Goal: Task Accomplishment & Management: Manage account settings

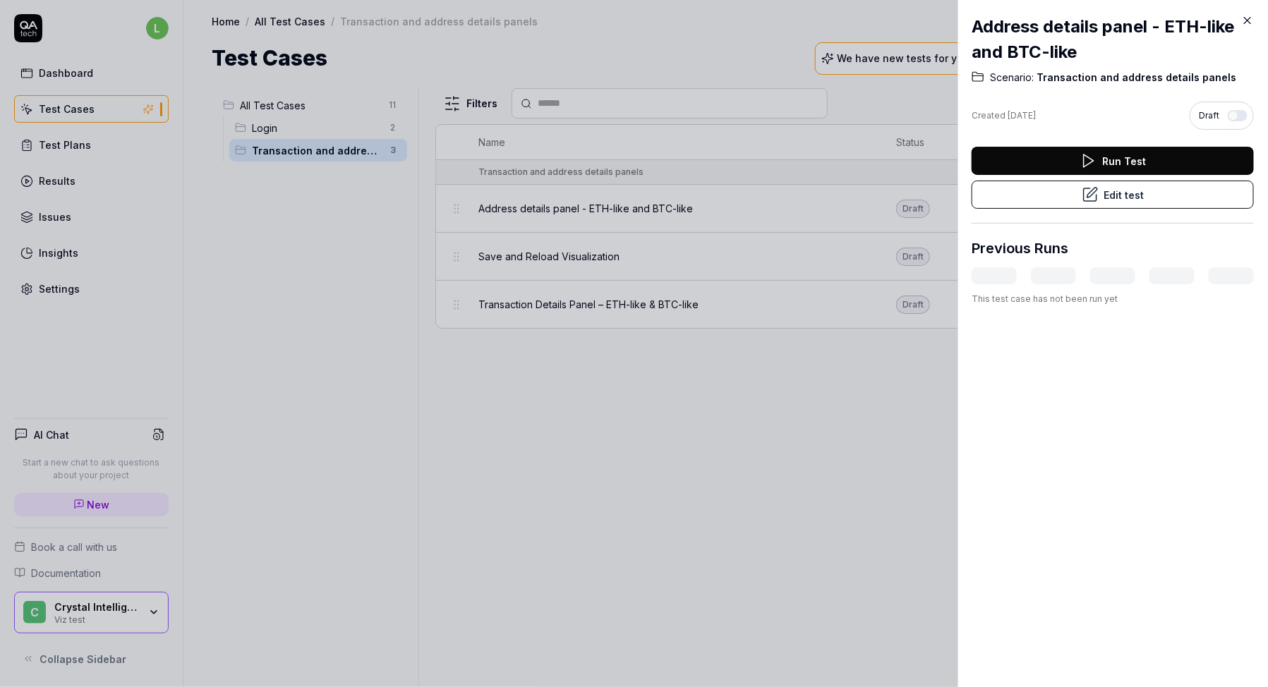
click at [1080, 192] on button "Edit test" at bounding box center [1113, 195] width 282 height 28
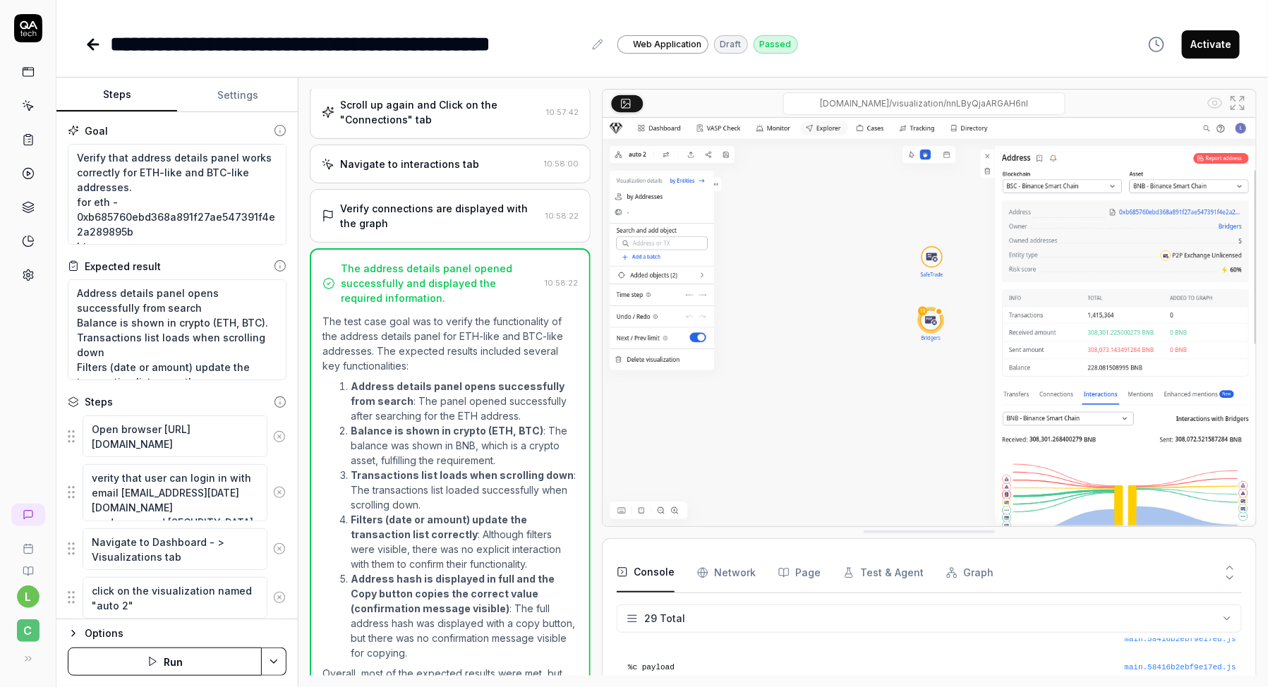
scroll to position [59, 0]
click at [138, 496] on textarea "verity that user can login in with email [EMAIL_ADDRESS][DATE][DOMAIN_NAME] and…" at bounding box center [175, 492] width 185 height 56
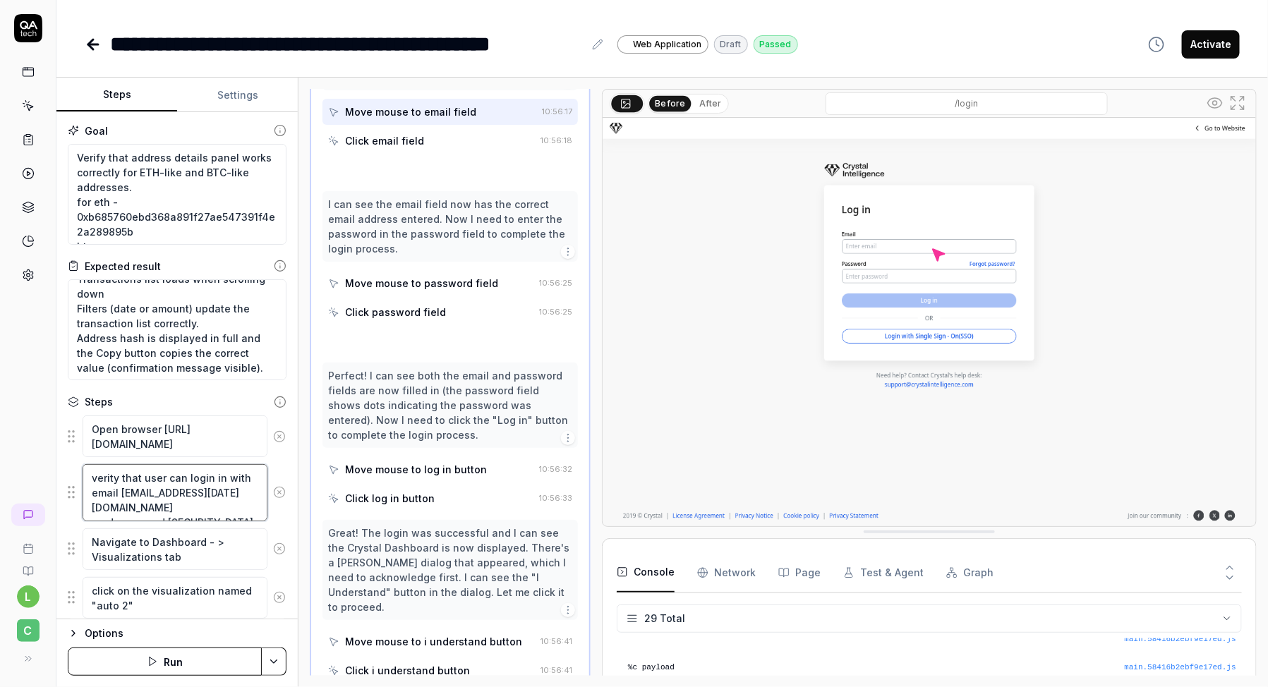
scroll to position [191, 0]
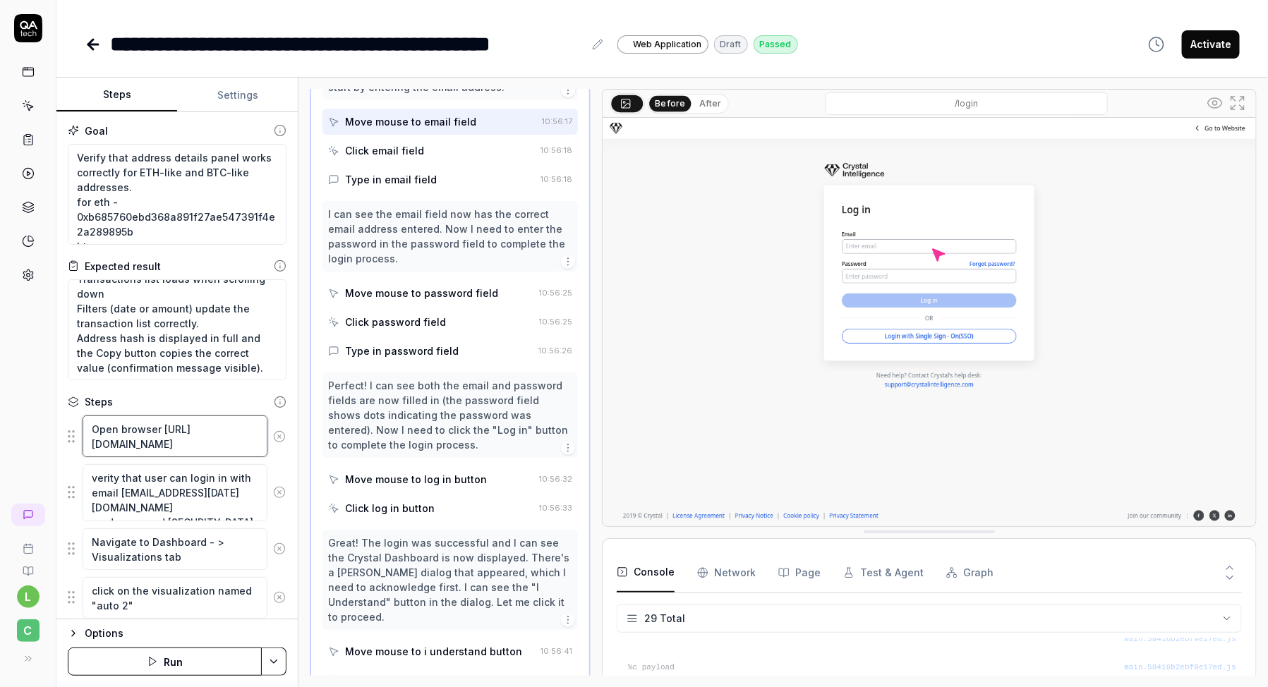
click at [148, 440] on textarea "Open browser [URL][DOMAIN_NAME]" at bounding box center [175, 437] width 185 height 42
type textarea "*"
click at [187, 483] on textarea "verity that user can login in with email [EMAIL_ADDRESS][DATE][DOMAIN_NAME] and…" at bounding box center [175, 492] width 185 height 56
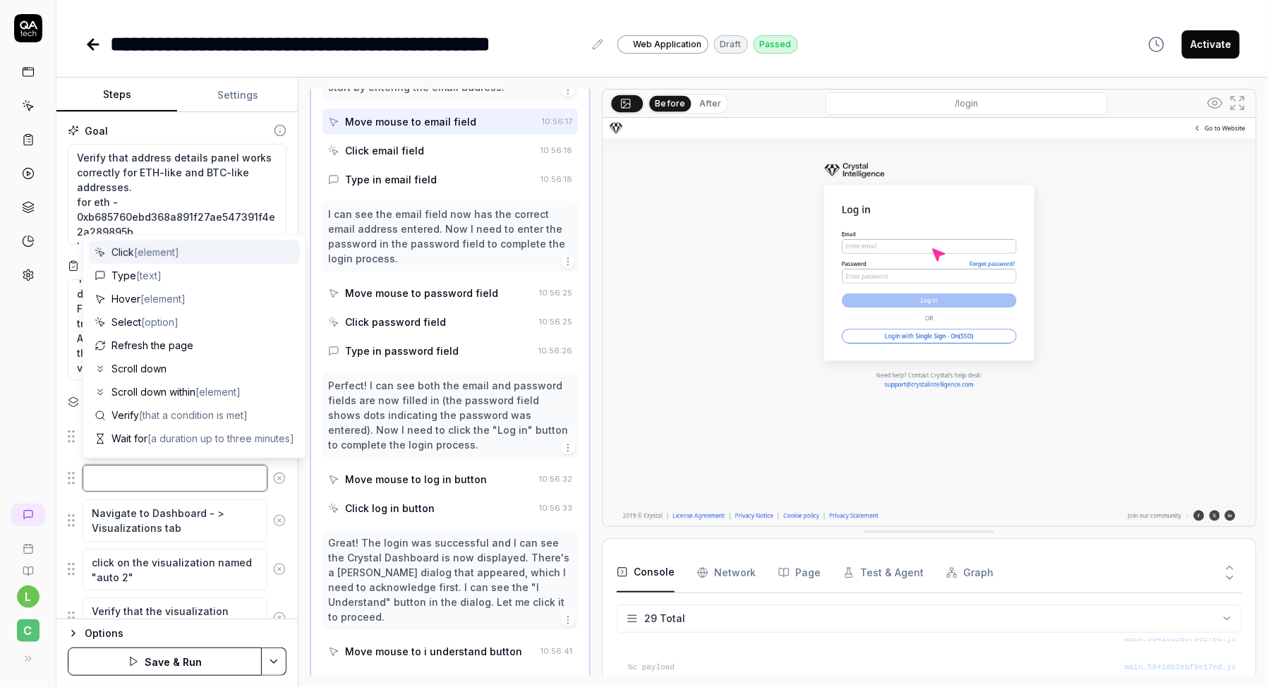
type textarea "*"
type textarea "verity that user can login in with email [EMAIL_ADDRESS][DATE][DOMAIN_NAME] and…"
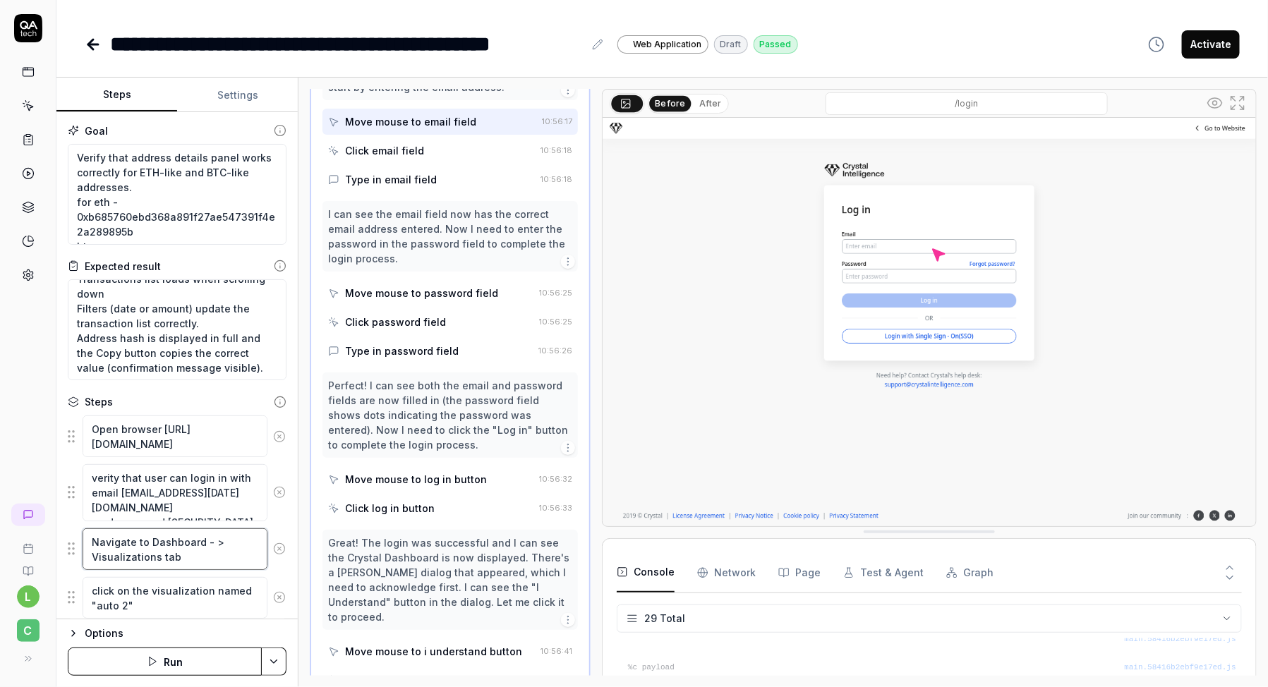
click at [158, 540] on textarea "Navigate to Dashboard - > Visualizations tab" at bounding box center [175, 549] width 185 height 42
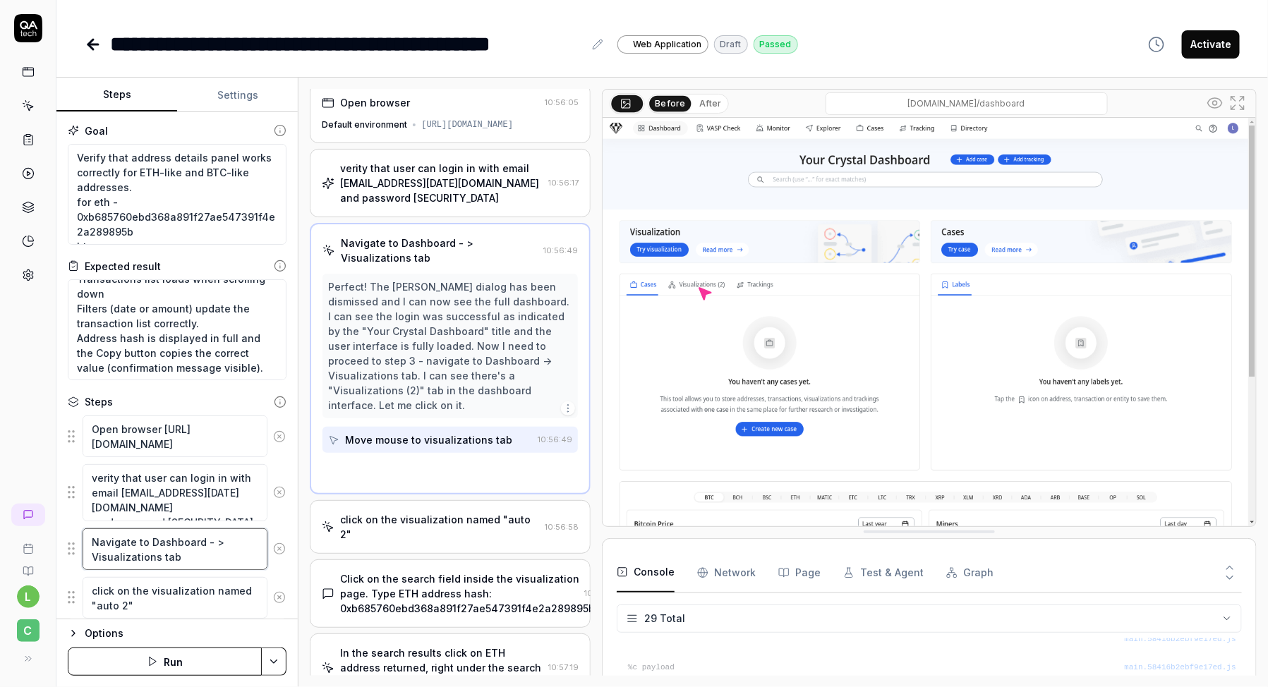
scroll to position [0, 0]
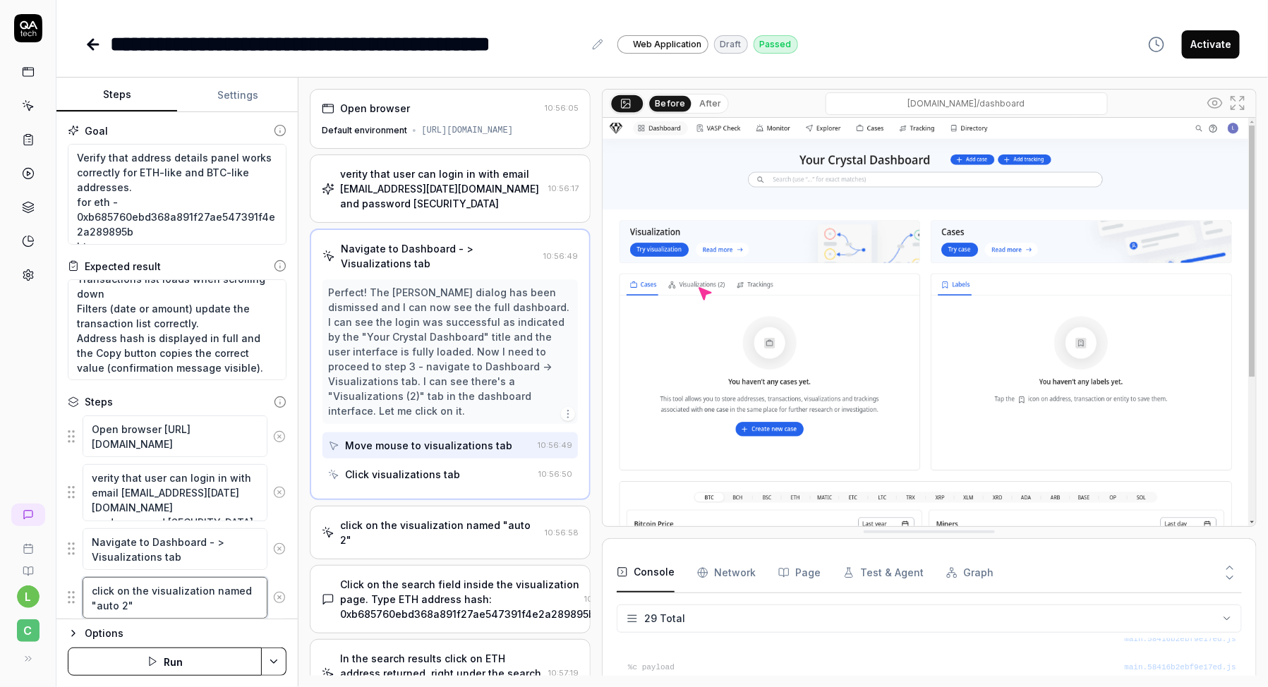
click at [133, 594] on textarea "click on the visualization named "auto 2"" at bounding box center [175, 598] width 185 height 42
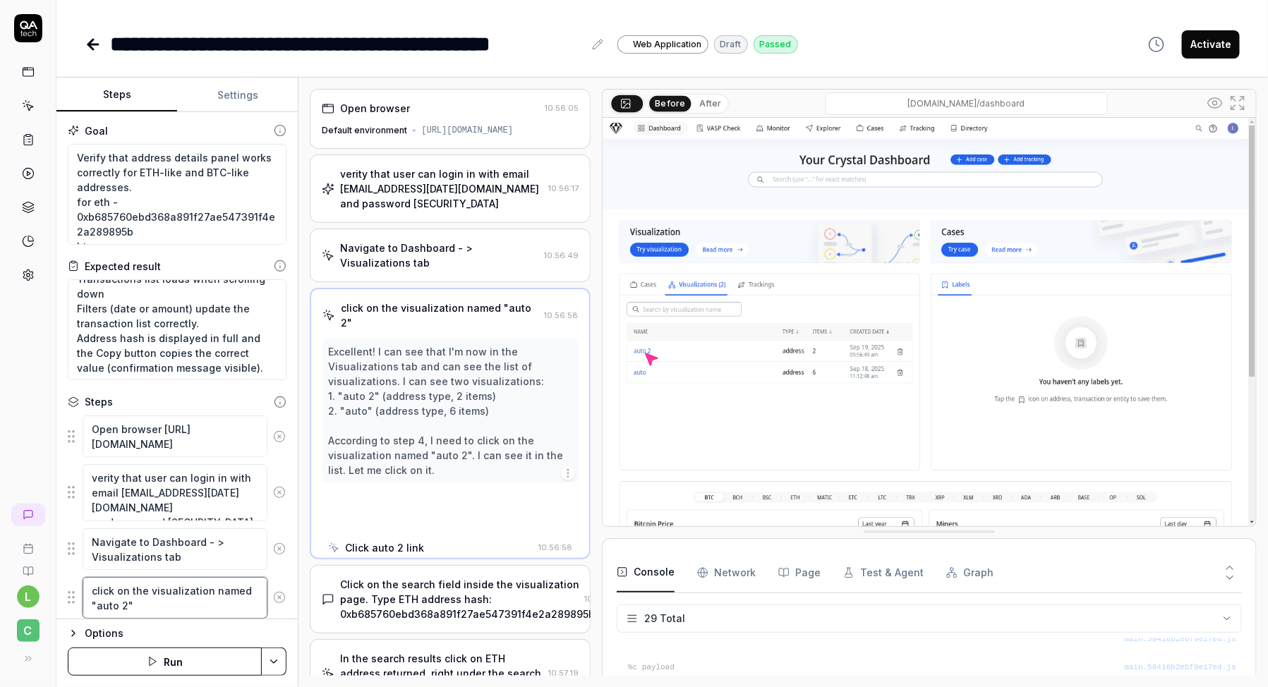
click at [133, 594] on textarea "click on the visualization named "auto 2"" at bounding box center [175, 598] width 185 height 42
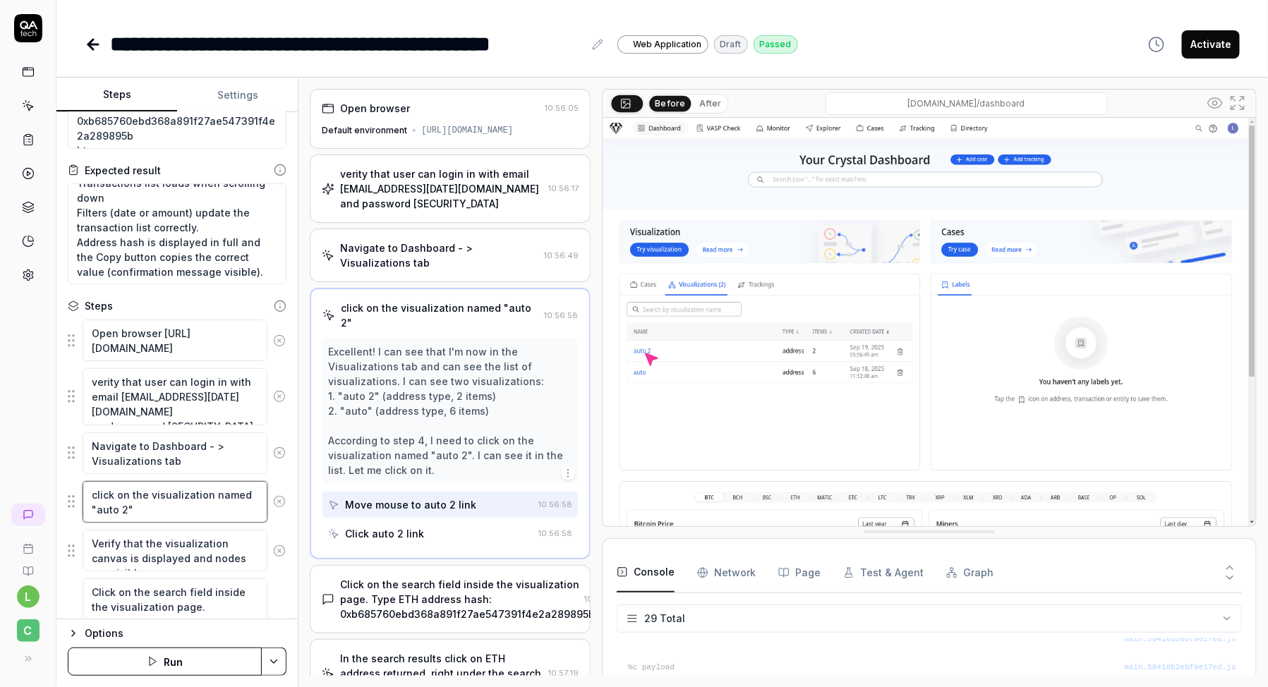
scroll to position [131, 0]
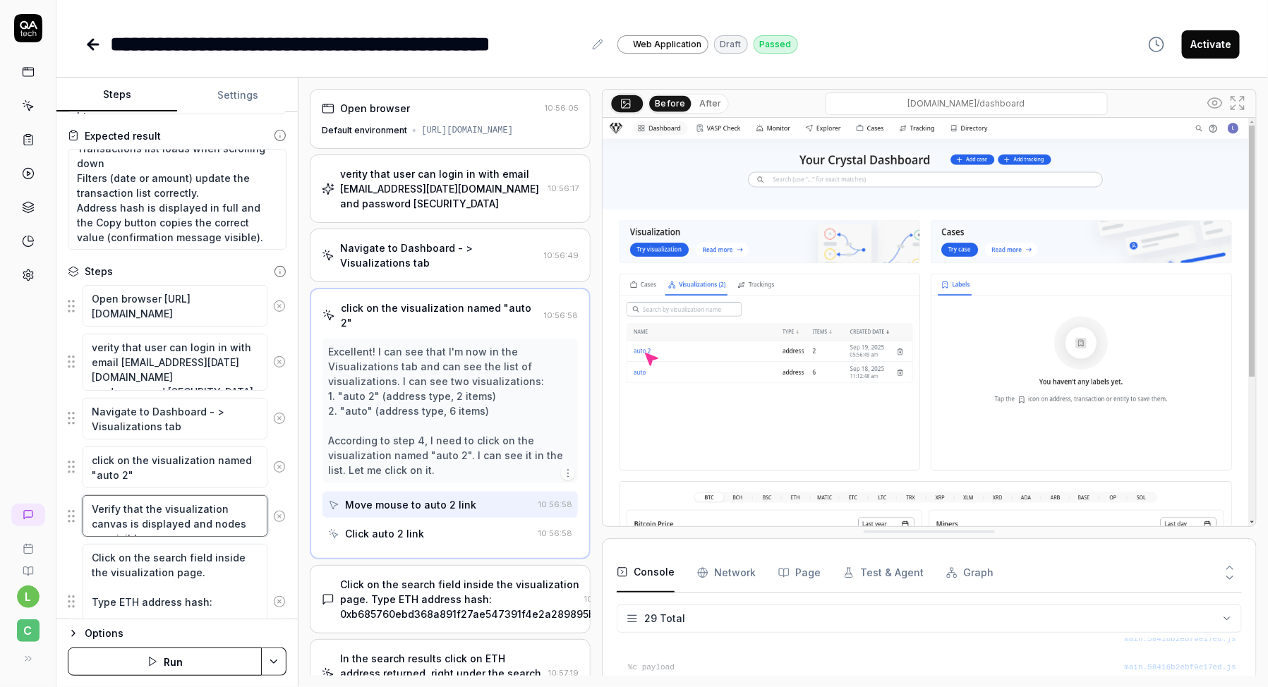
type textarea "*"
click at [176, 521] on textarea "Verify that the visualization canvas is displayed and nodes are visible." at bounding box center [175, 516] width 185 height 42
